Goal: Task Accomplishment & Management: Manage account settings

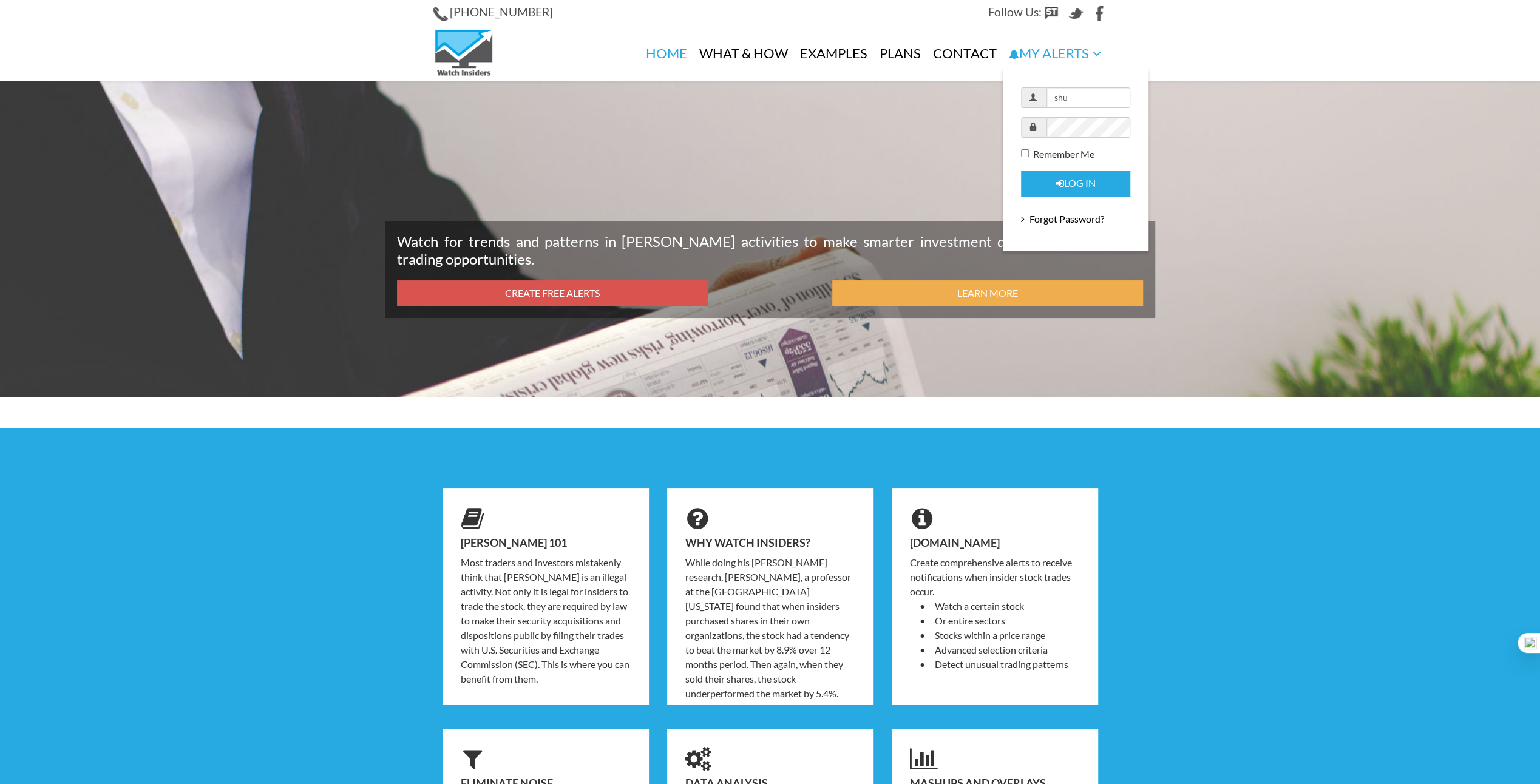
click at [1076, 98] on input "shu" at bounding box center [1088, 97] width 84 height 21
type input "gregpine52@yahoo.com"
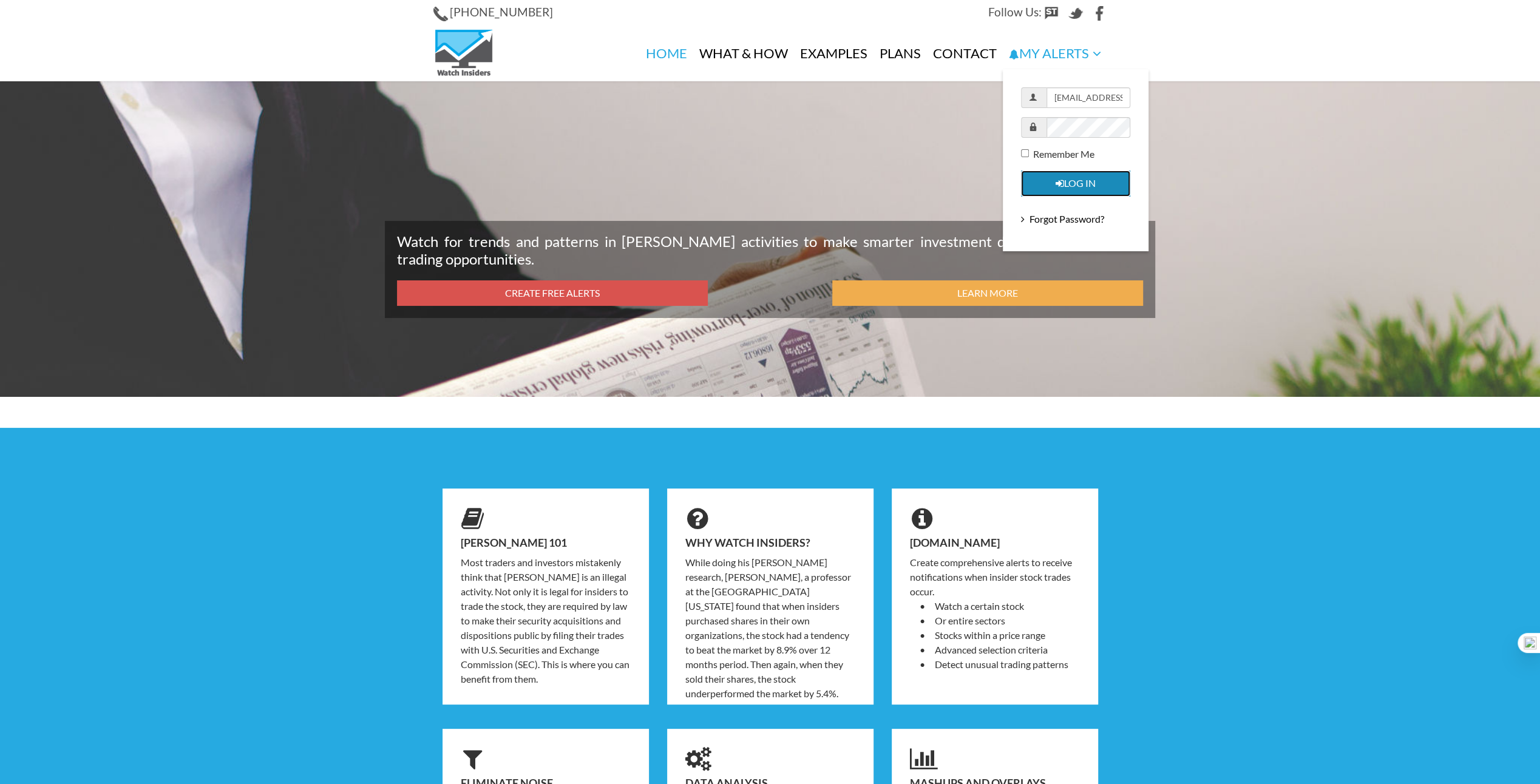
click at [1061, 188] on button "Log in" at bounding box center [1075, 183] width 110 height 26
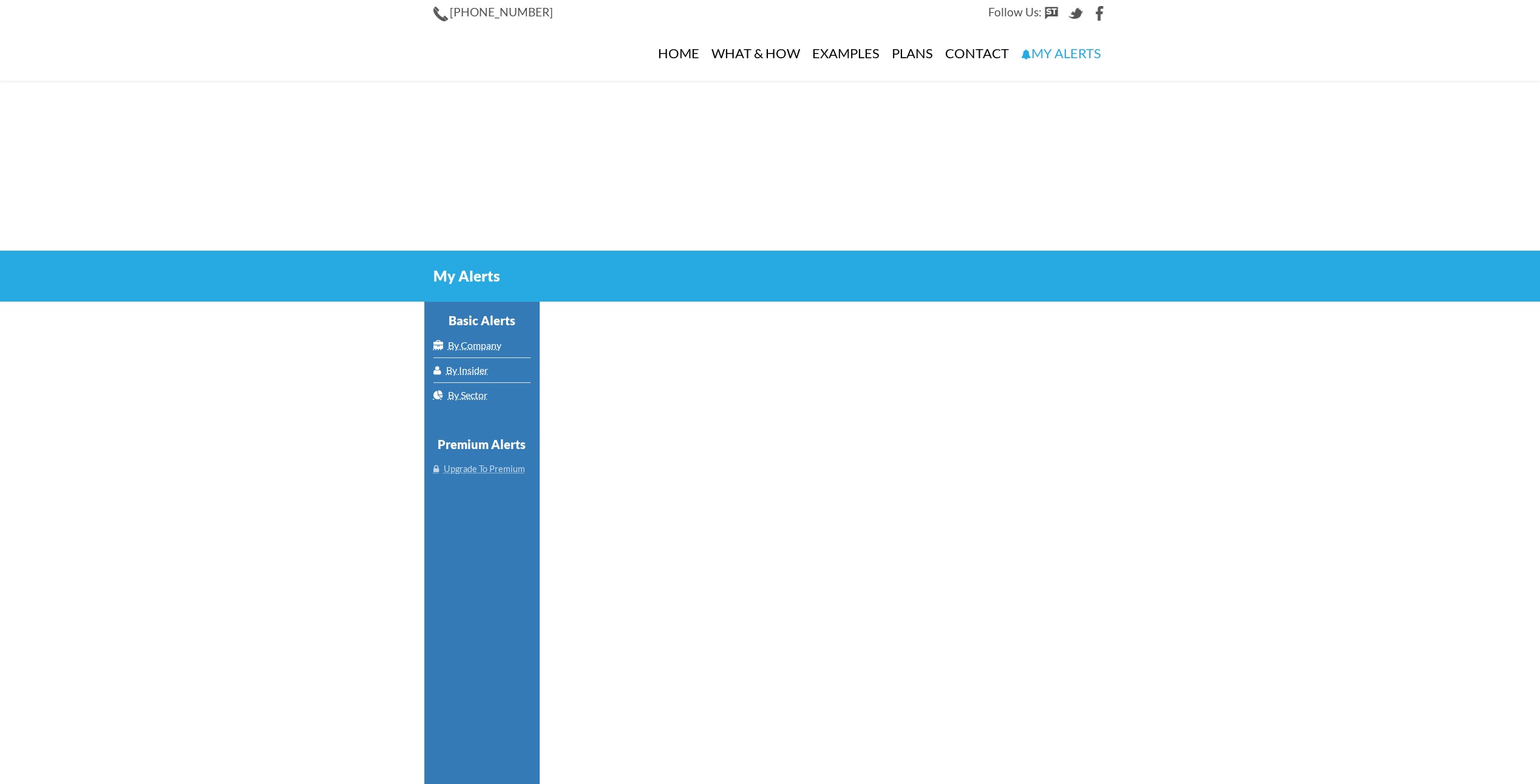
select select "100"
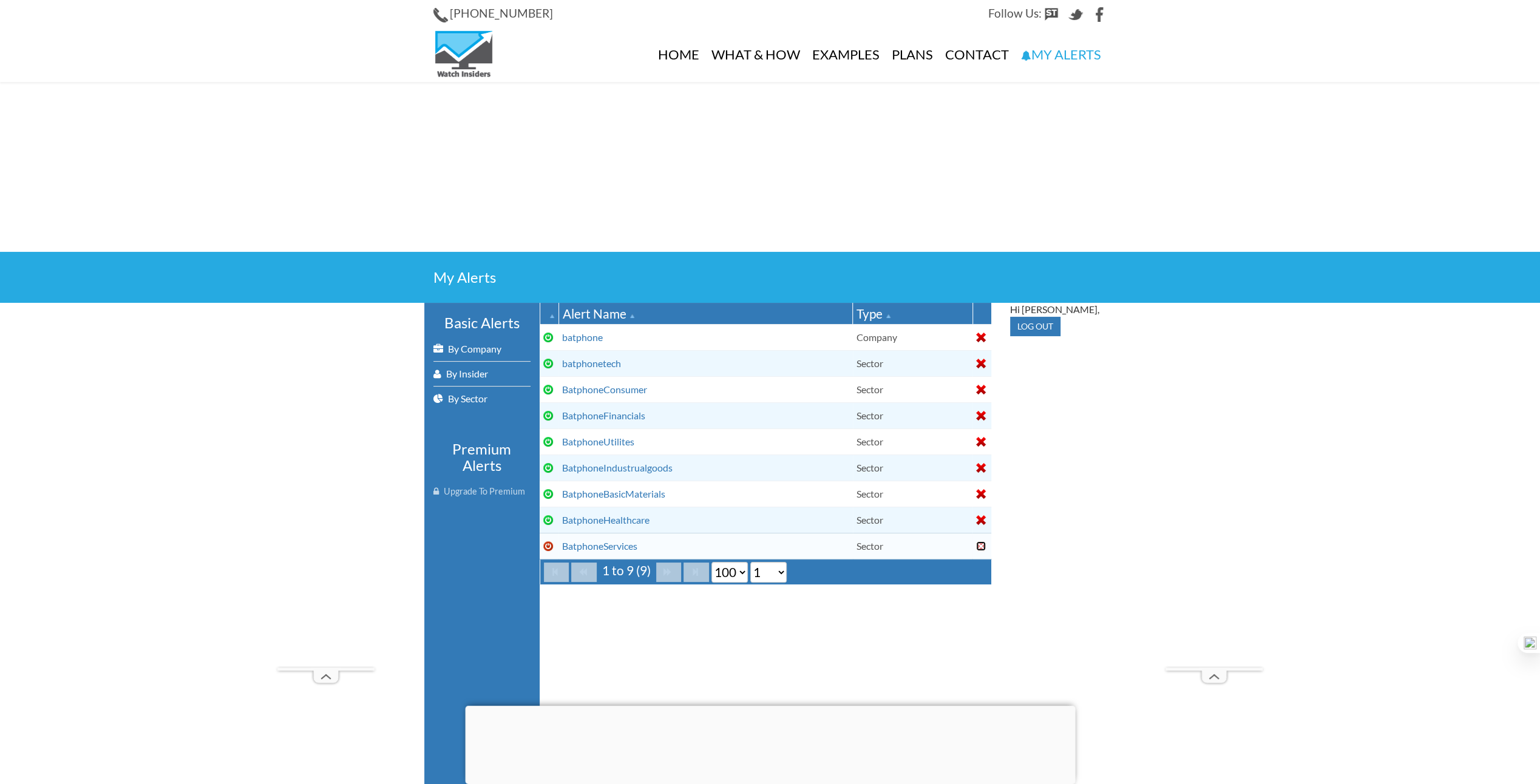
click at [981, 543] on div at bounding box center [981, 546] width 10 height 10
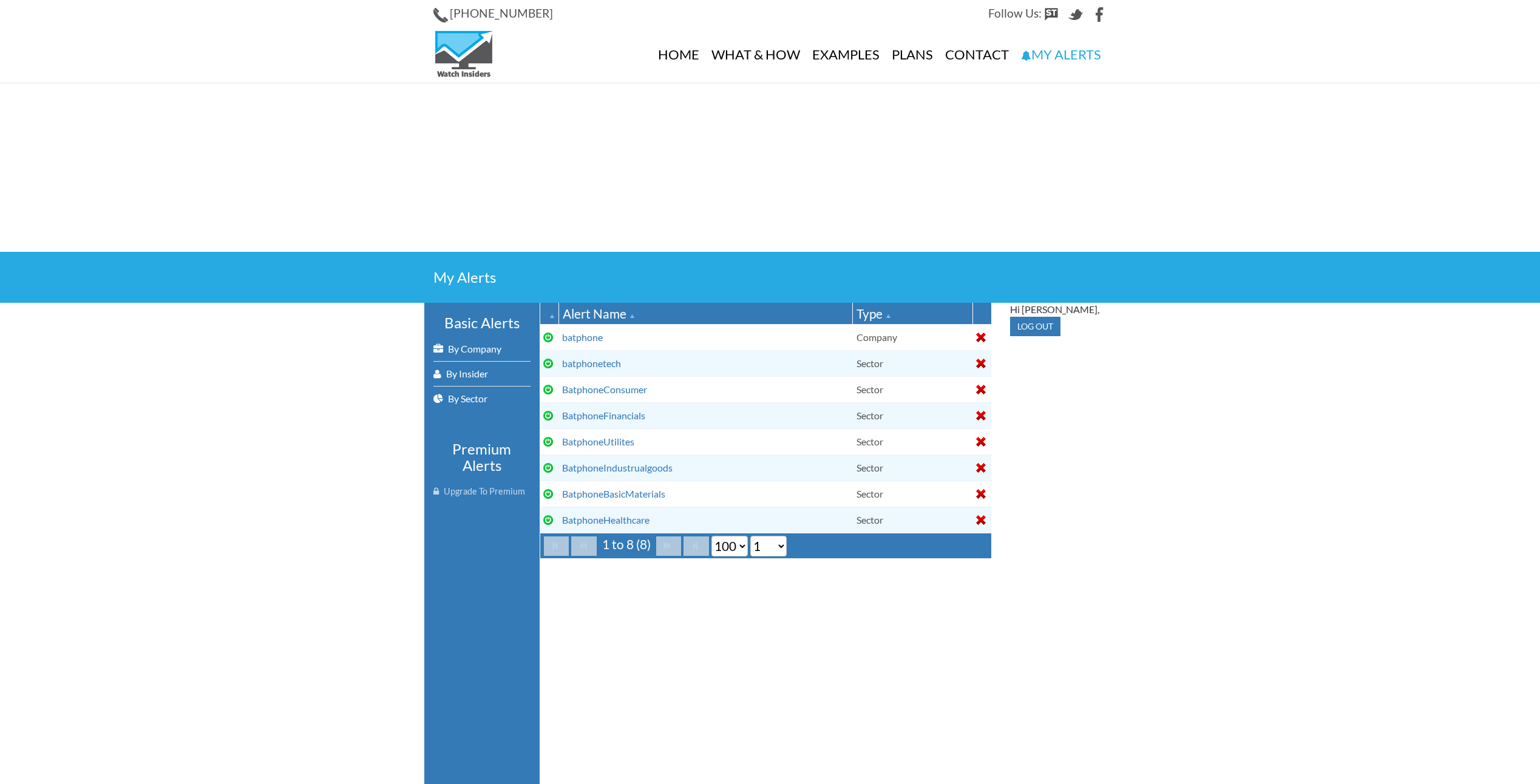
select select "100"
click at [982, 335] on div at bounding box center [981, 337] width 10 height 10
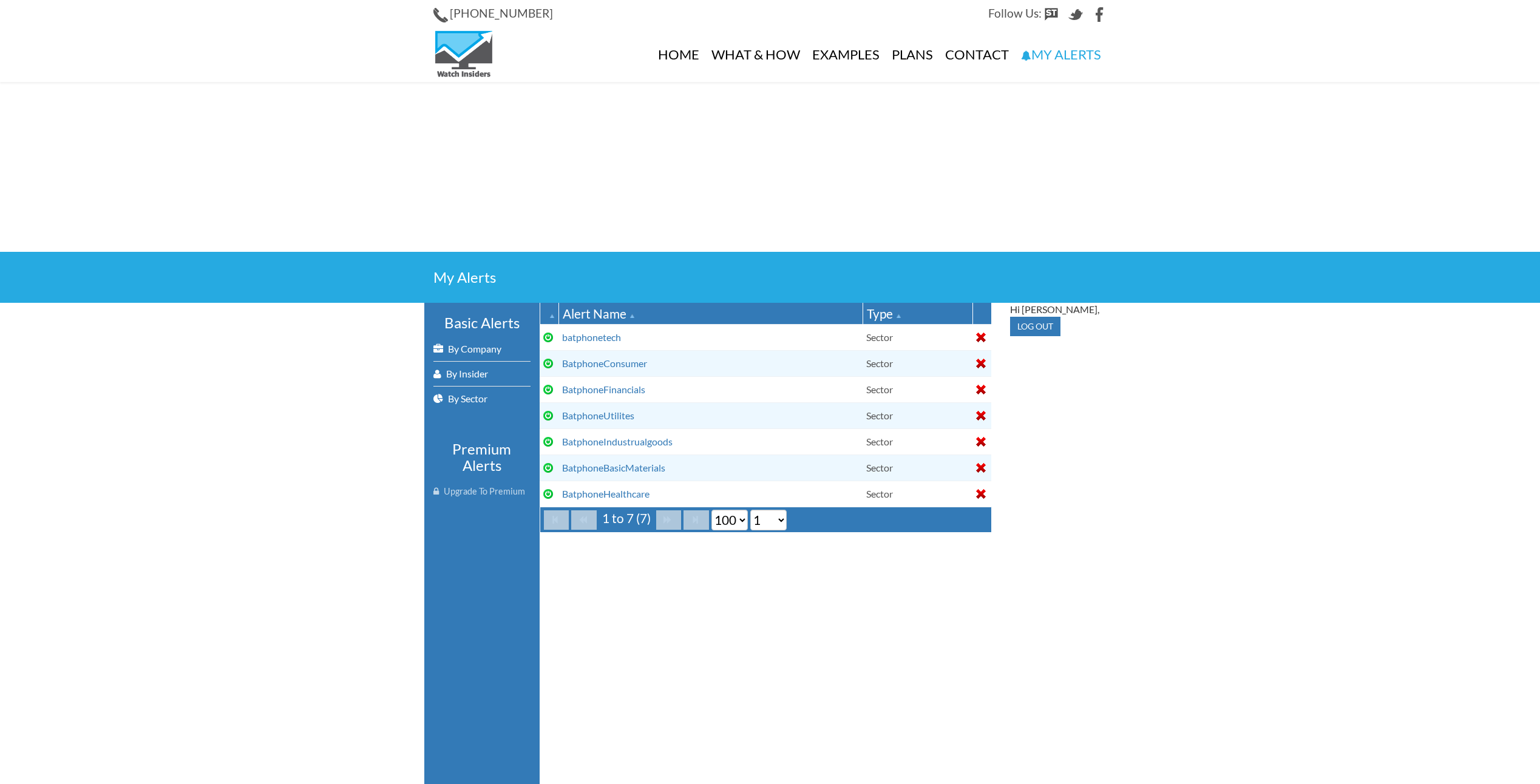
select select "100"
click at [982, 335] on div at bounding box center [981, 337] width 10 height 10
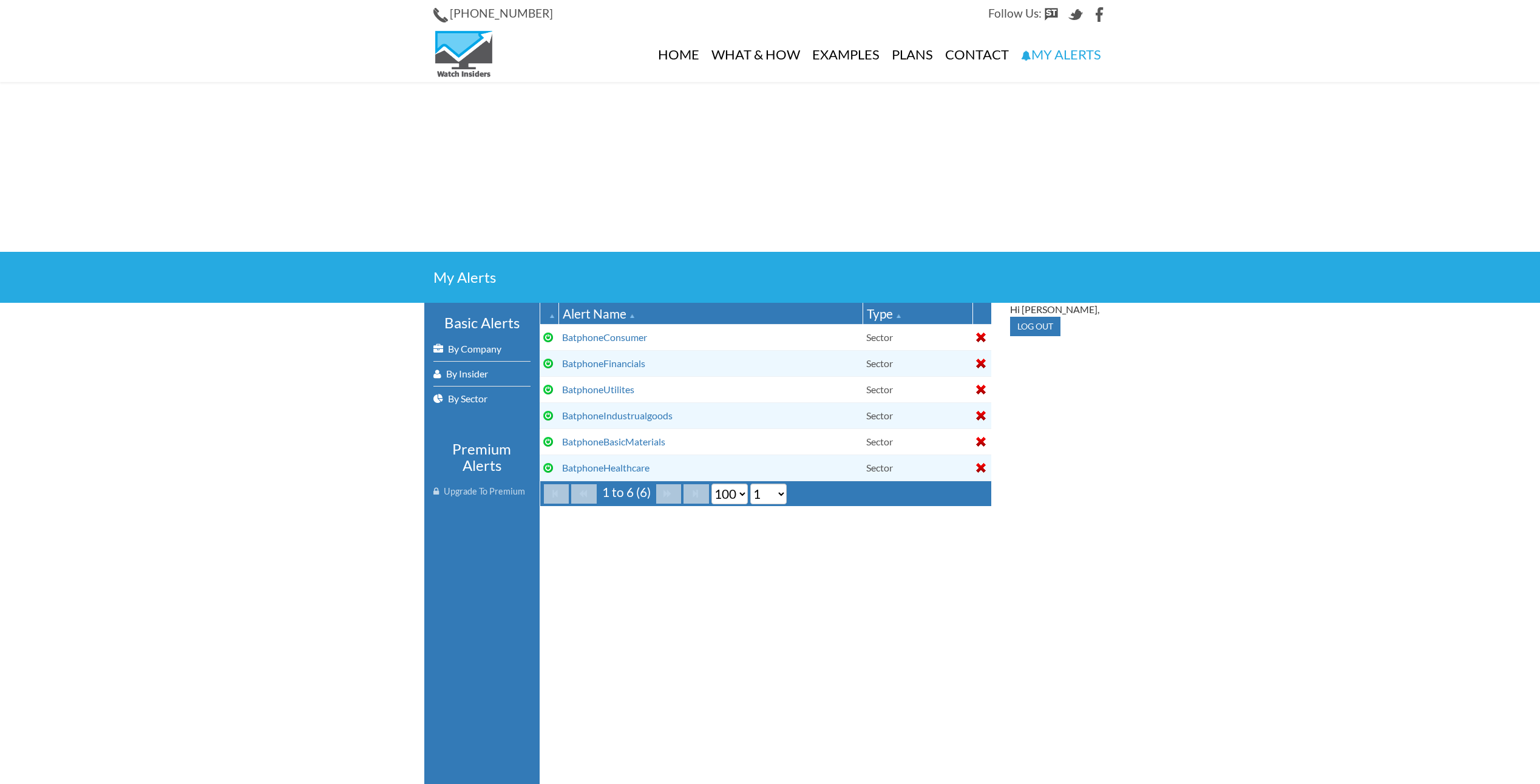
select select "100"
click at [982, 335] on div at bounding box center [981, 337] width 10 height 10
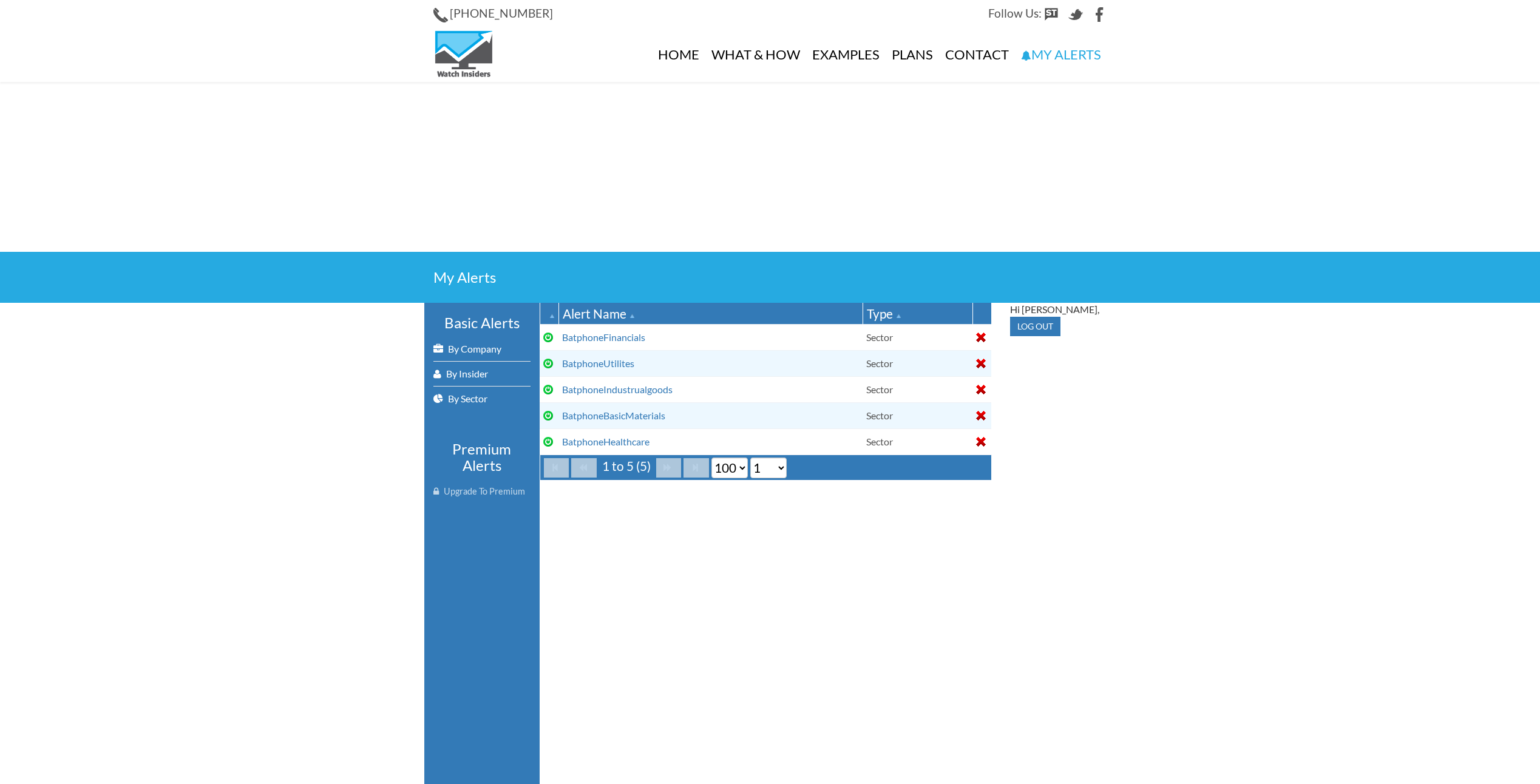
select select "100"
click at [982, 335] on div at bounding box center [981, 337] width 10 height 10
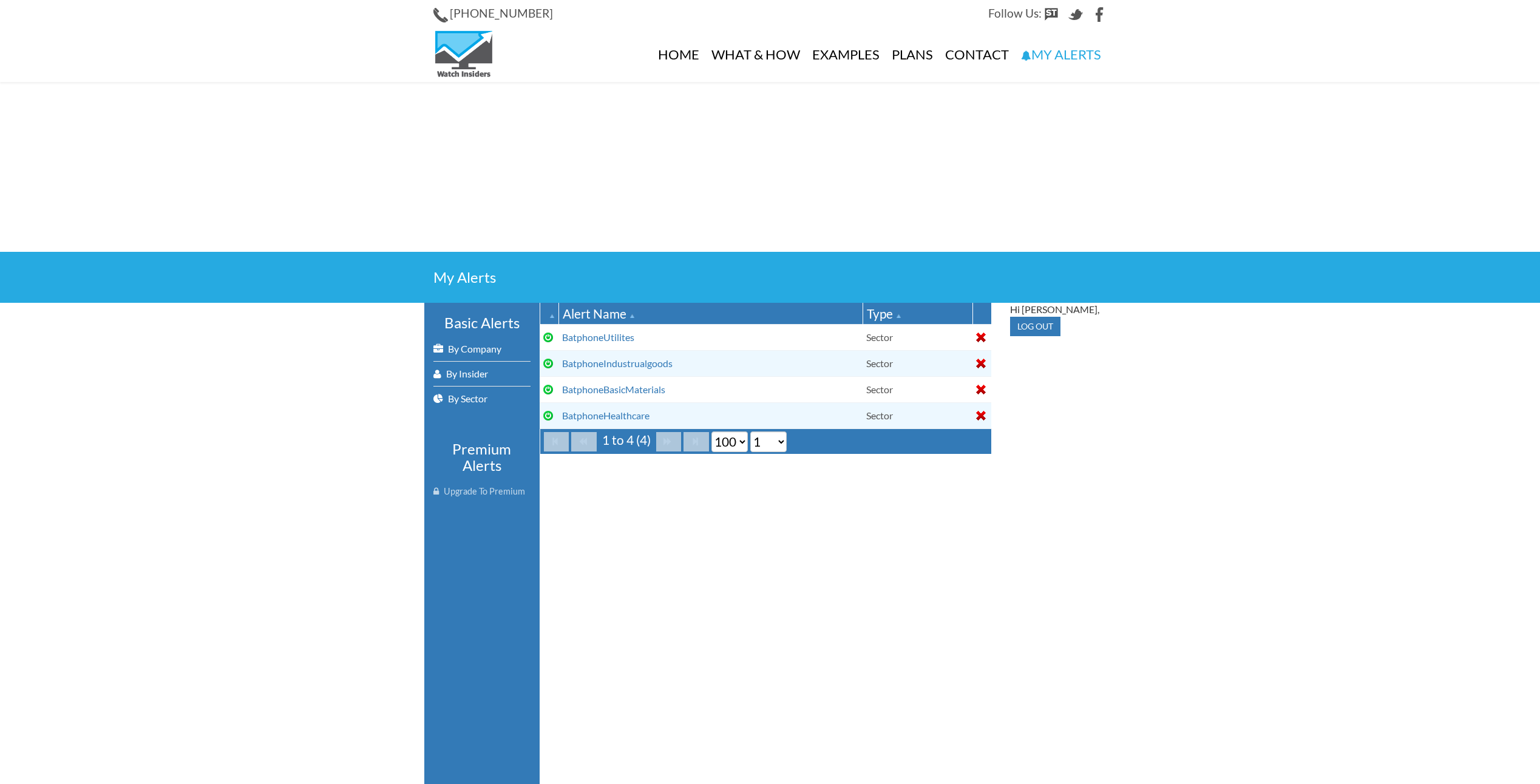
select select "100"
click at [982, 335] on div at bounding box center [981, 337] width 10 height 10
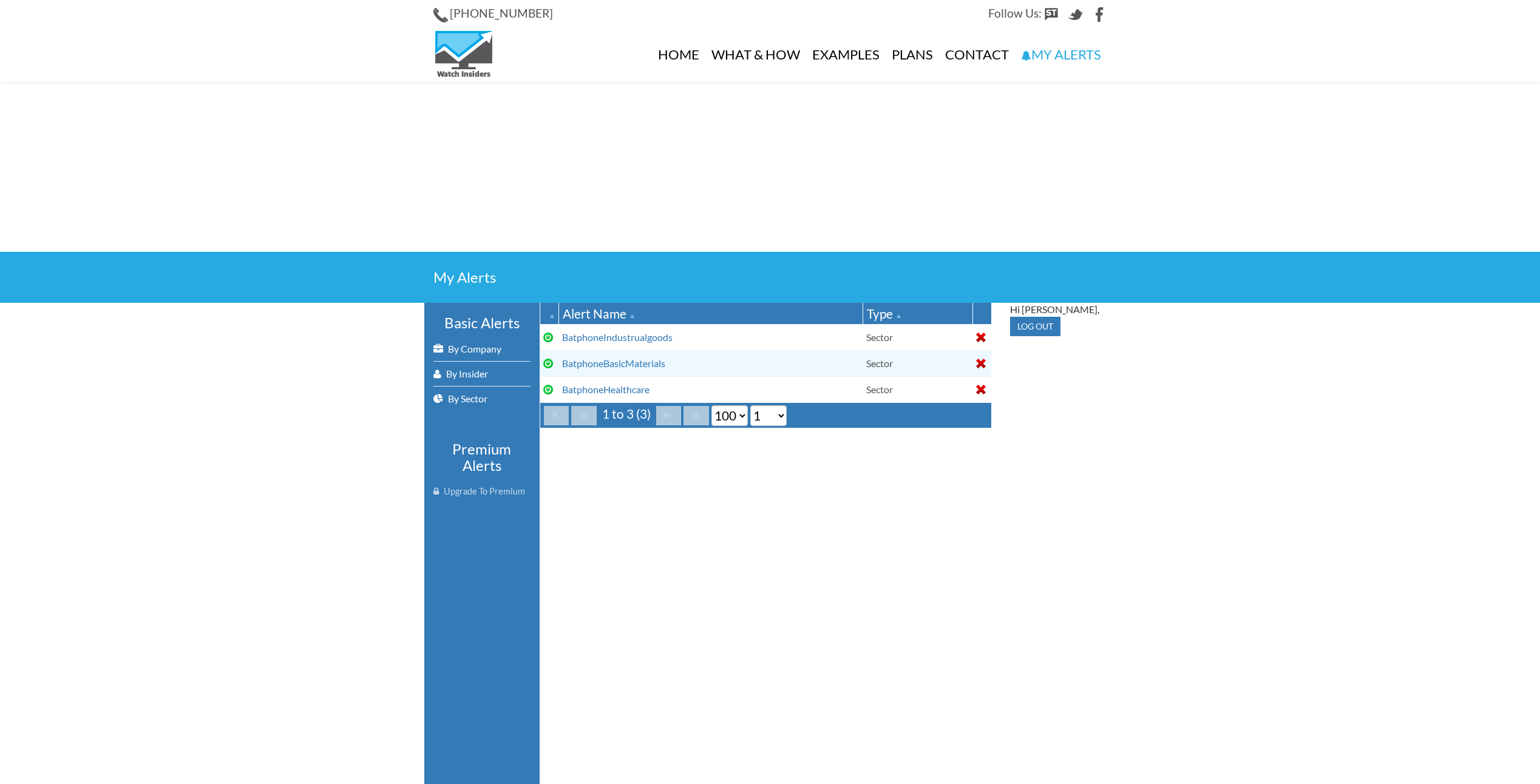
select select "100"
click at [982, 335] on div at bounding box center [981, 337] width 10 height 10
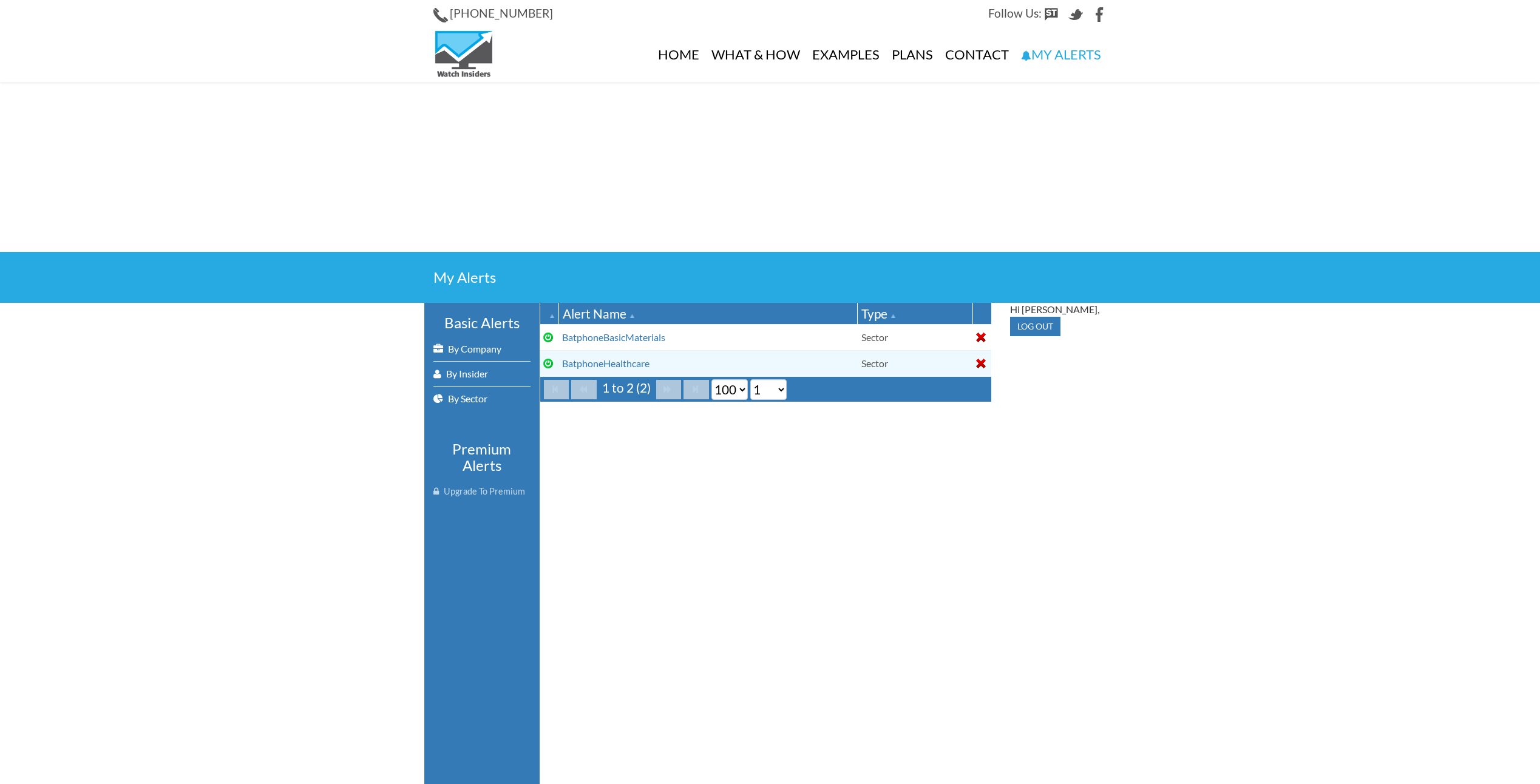
select select "100"
click at [982, 335] on div at bounding box center [981, 337] width 10 height 10
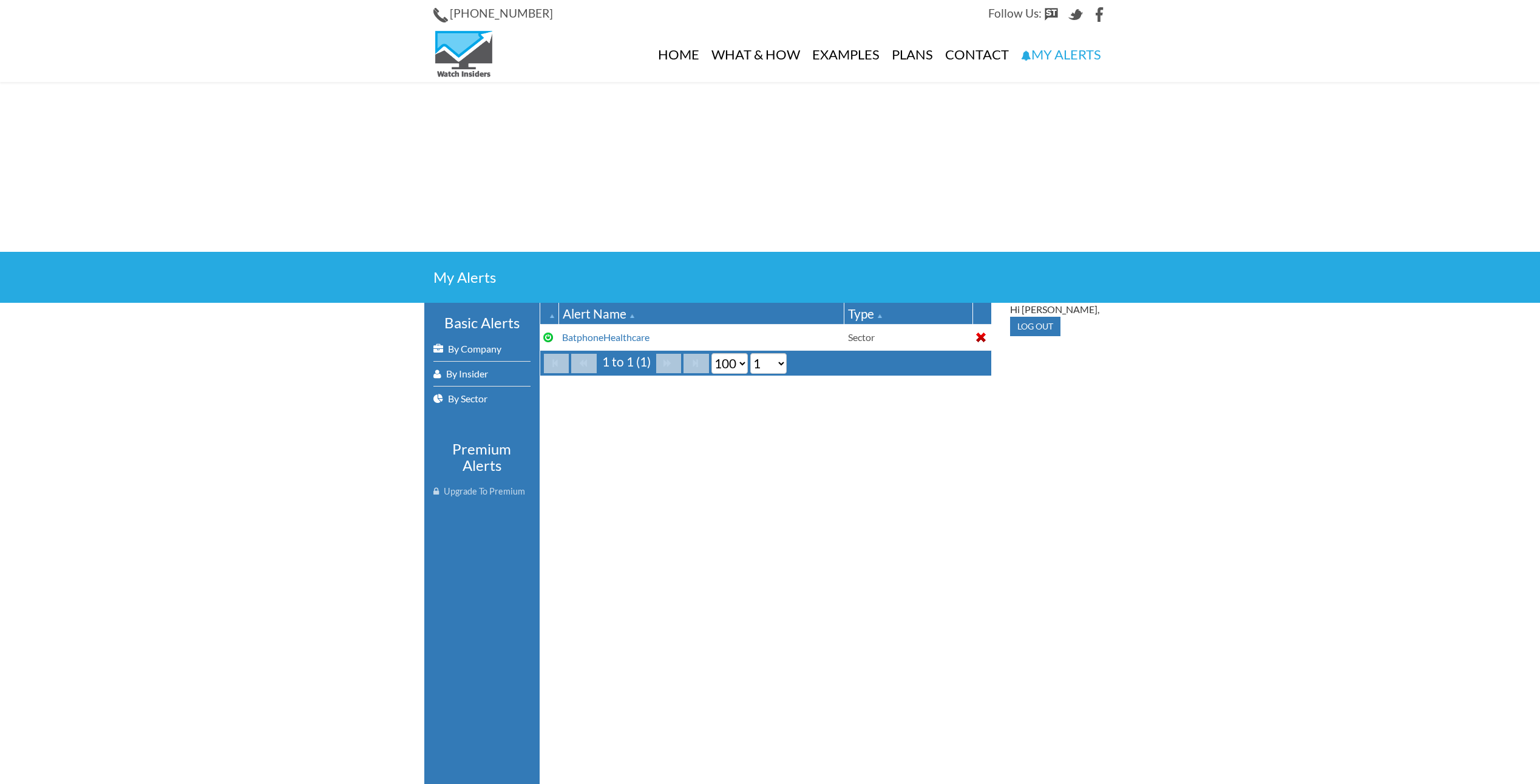
select select "100"
click at [982, 335] on div at bounding box center [981, 337] width 10 height 10
